Goal: Task Accomplishment & Management: Complete application form

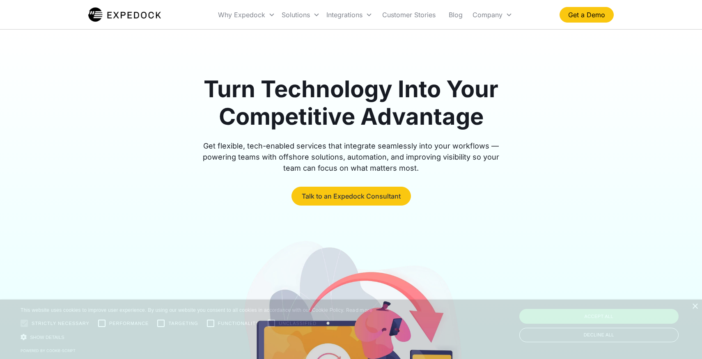
click at [377, 192] on link "Talk to an Expedock Consultant" at bounding box center [351, 196] width 119 height 19
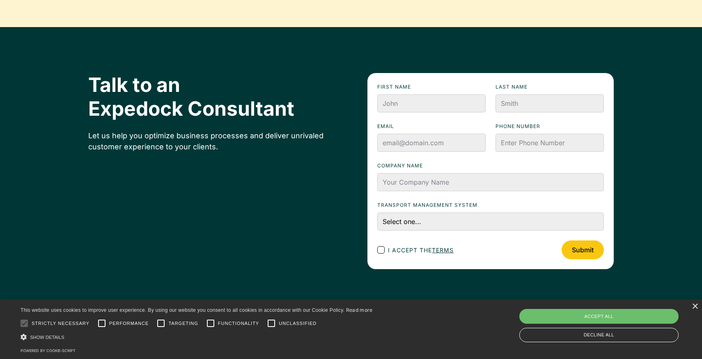
scroll to position [2742, 0]
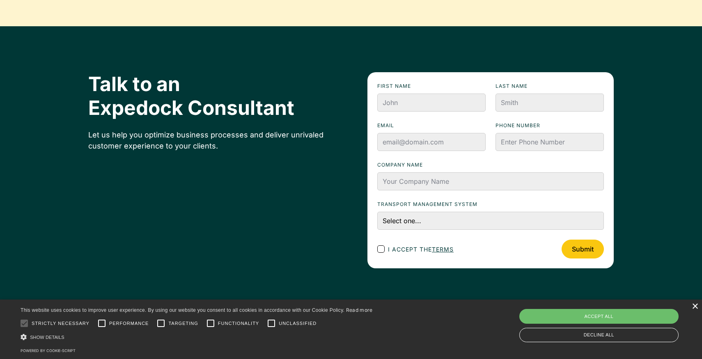
click at [696, 308] on div "×" at bounding box center [695, 307] width 6 height 6
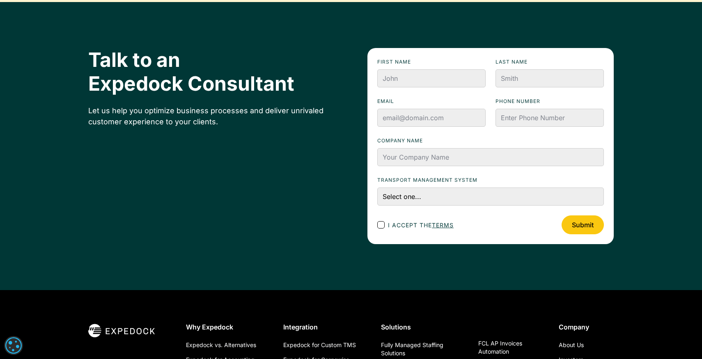
scroll to position [2762, 0]
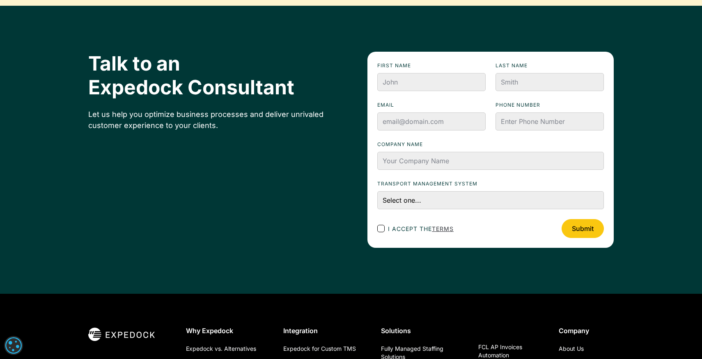
click at [439, 226] on link "terms" at bounding box center [443, 228] width 22 height 7
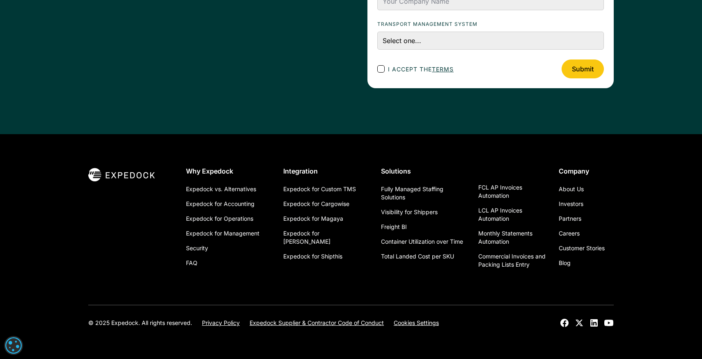
scroll to position [2924, 0]
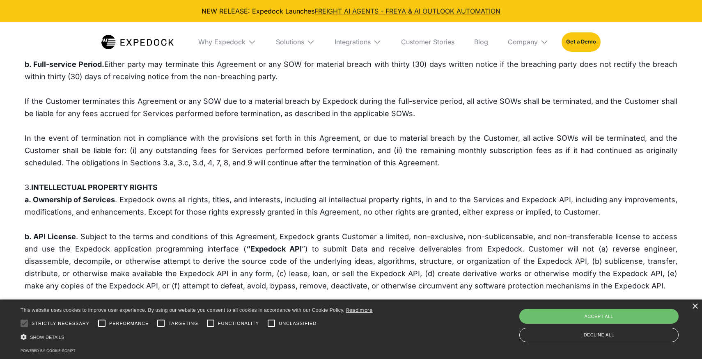
scroll to position [487, 0]
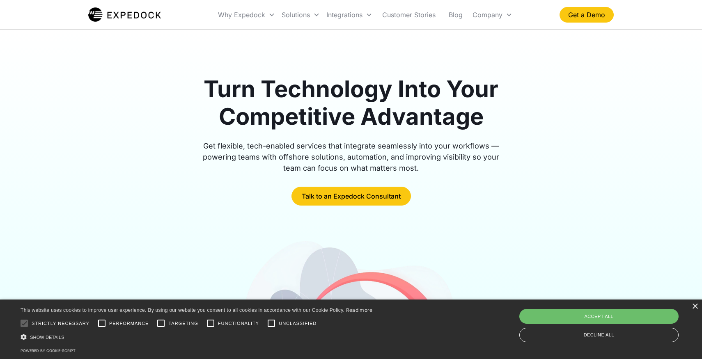
click at [119, 18] on img at bounding box center [124, 15] width 73 height 16
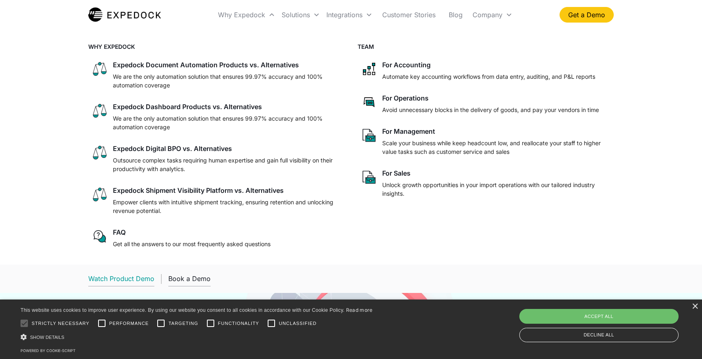
click at [118, 280] on div "Watch Product Demo" at bounding box center [121, 279] width 66 height 8
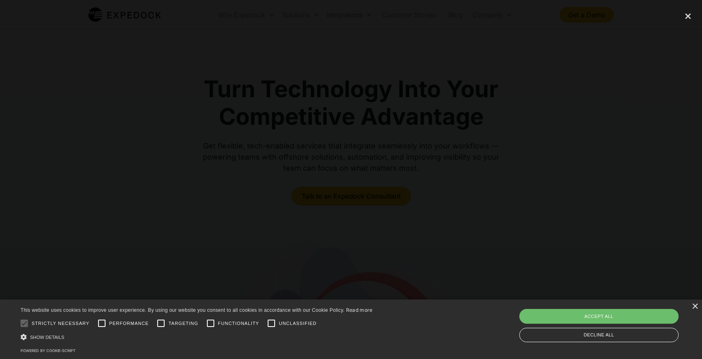
click at [91, 186] on div at bounding box center [351, 179] width 702 height 345
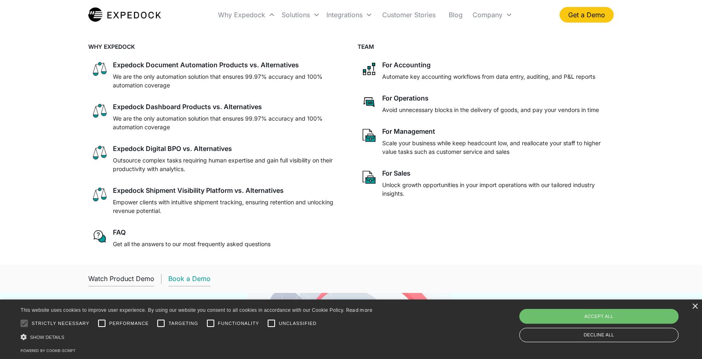
click at [189, 273] on link "Book a Demo" at bounding box center [189, 278] width 42 height 15
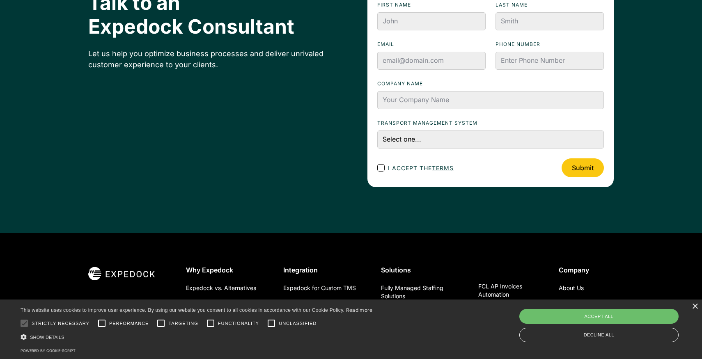
scroll to position [2825, 0]
